Goal: Navigation & Orientation: Find specific page/section

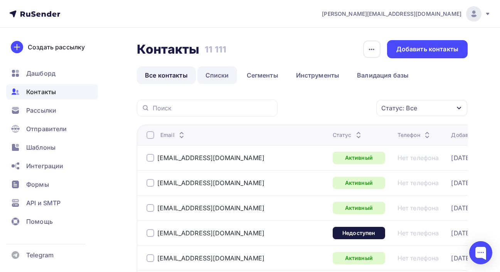
click at [214, 75] on link "Списки" at bounding box center [217, 75] width 40 height 18
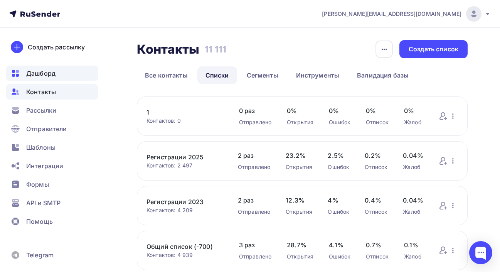
click at [52, 72] on span "Дашборд" at bounding box center [40, 73] width 29 height 9
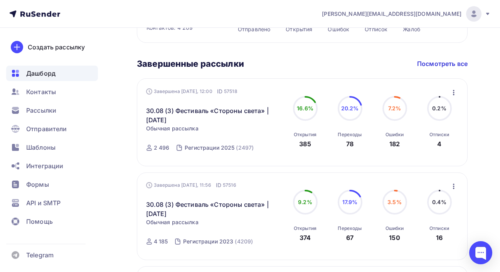
scroll to position [420, 0]
drag, startPoint x: 303, startPoint y: 115, endPoint x: 287, endPoint y: 108, distance: 18.0
click at [287, 108] on div "16.6% 16.6% Открытия 385" at bounding box center [305, 122] width 39 height 52
drag, startPoint x: 310, startPoint y: 104, endPoint x: 312, endPoint y: 116, distance: 11.7
click at [312, 115] on circle at bounding box center [305, 108] width 23 height 23
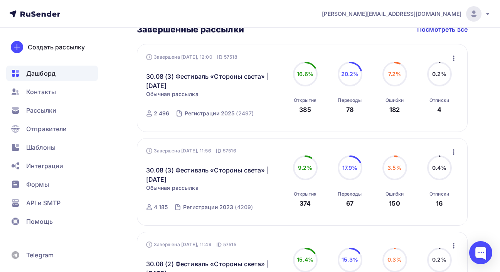
scroll to position [465, 0]
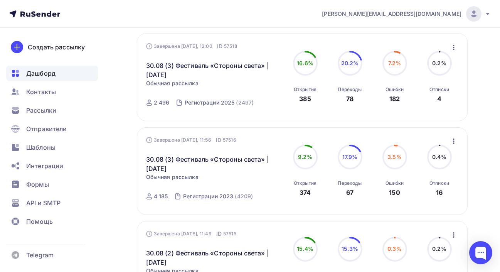
click at [308, 93] on div "Открытия" at bounding box center [305, 89] width 23 height 6
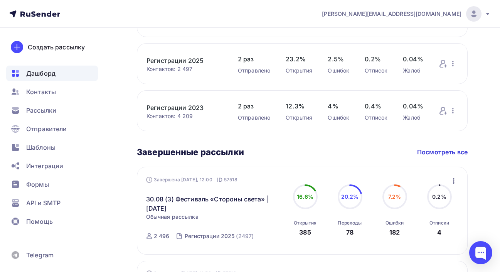
scroll to position [374, 0]
